Goal: Information Seeking & Learning: Learn about a topic

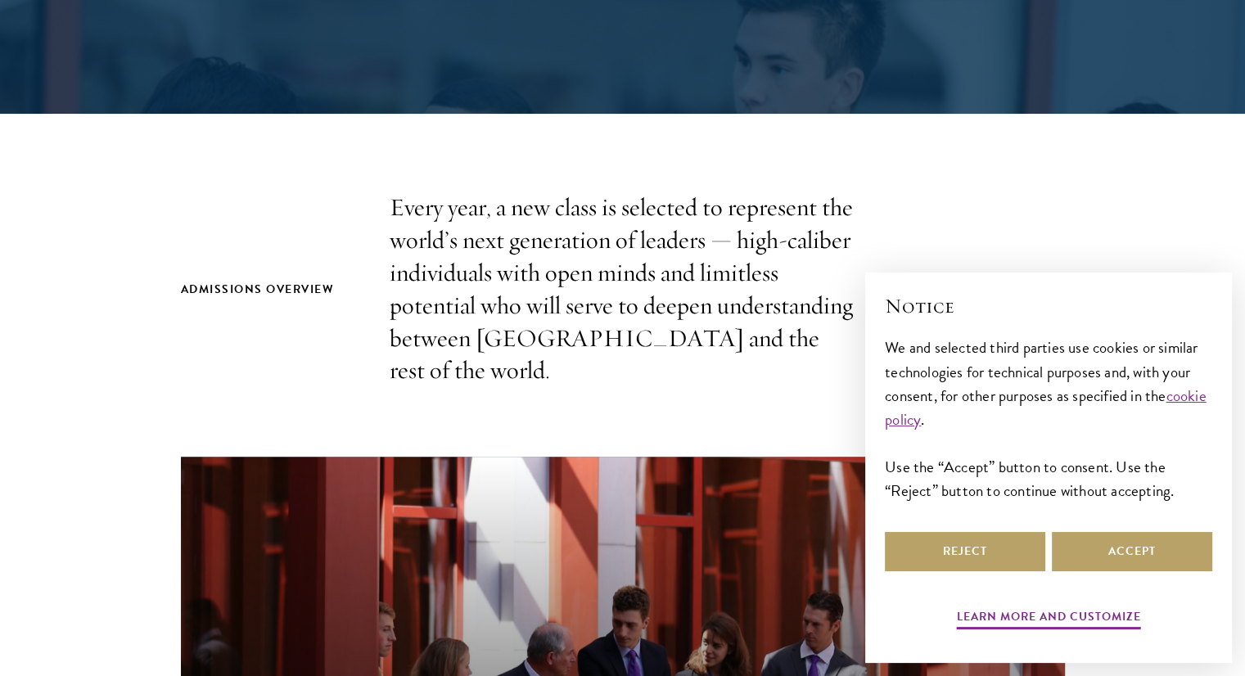
scroll to position [3634, 0]
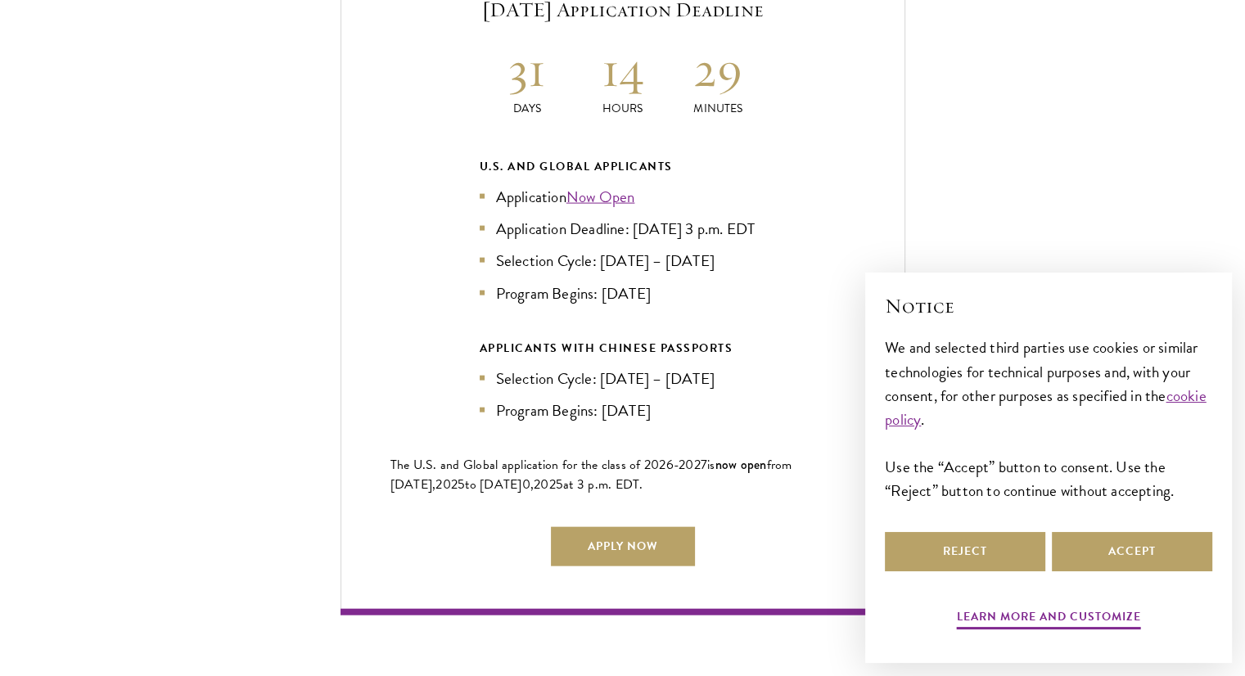
click at [642, 270] on ul "Application Now Open Application Deadline: [DATE] 3 p.m. EDT Selection Cycle: […" at bounding box center [623, 245] width 287 height 120
click at [668, 259] on li "Selection Cycle: [DATE] – [DATE]" at bounding box center [623, 261] width 287 height 24
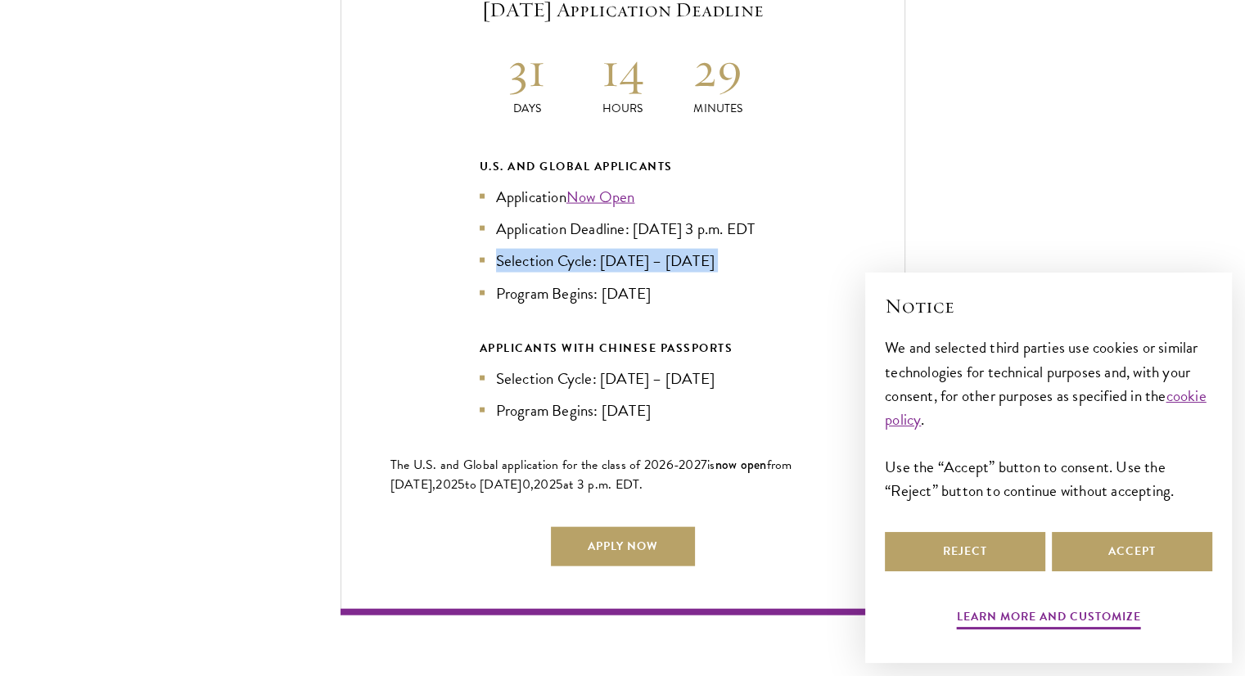
click at [668, 259] on li "Selection Cycle: [DATE] – [DATE]" at bounding box center [623, 261] width 287 height 24
click at [702, 217] on li "Application Deadline: [DATE] 3 p.m. EDT" at bounding box center [623, 229] width 287 height 24
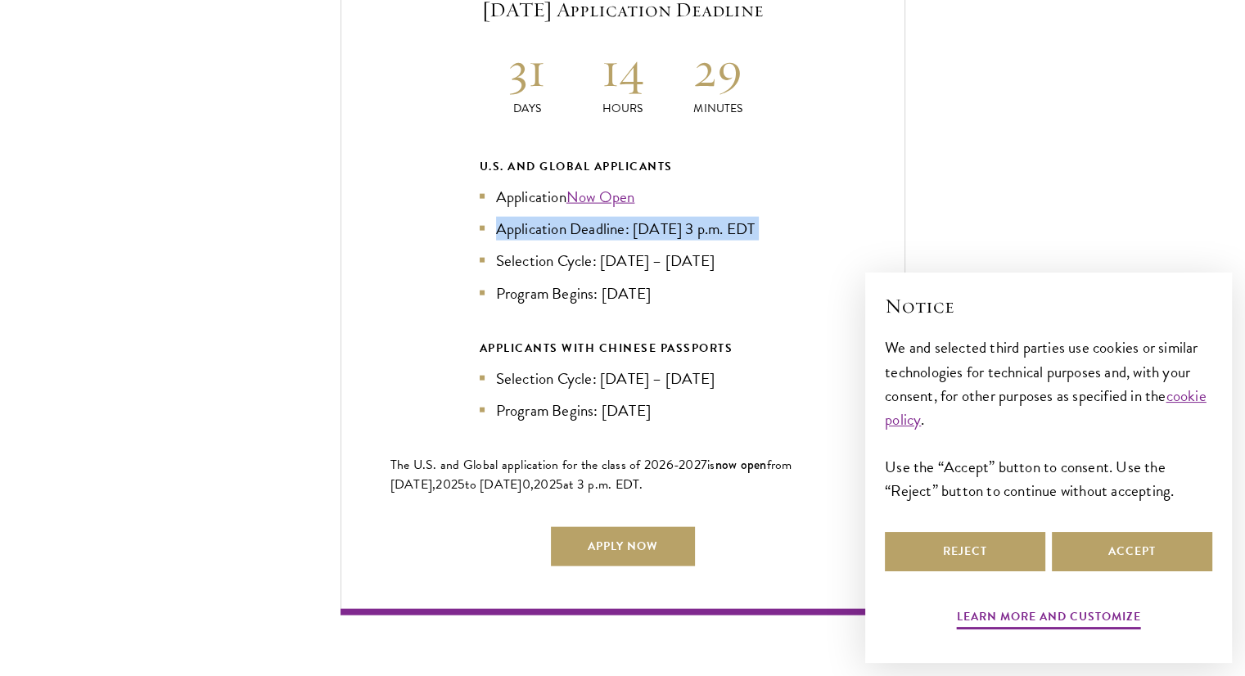
click at [702, 217] on li "Application Deadline: [DATE] 3 p.m. EDT" at bounding box center [623, 229] width 287 height 24
click at [720, 185] on li "Application Now Open" at bounding box center [623, 197] width 287 height 24
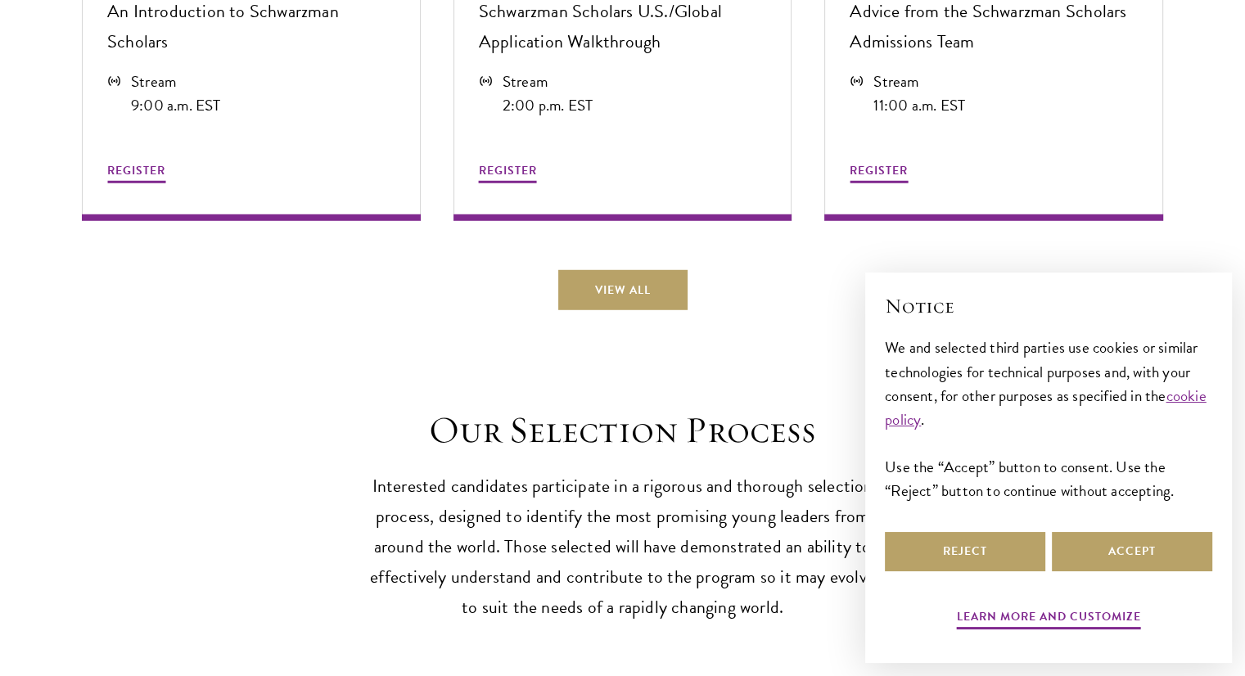
scroll to position [4699, 0]
